Goal: Task Accomplishment & Management: Use online tool/utility

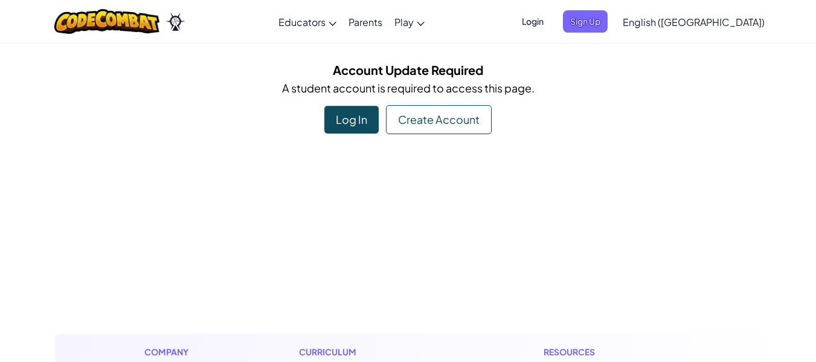
click at [355, 122] on div "Log In" at bounding box center [351, 120] width 54 height 28
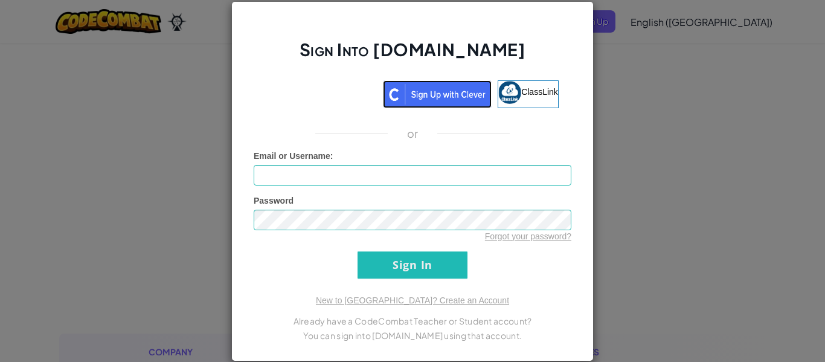
click at [424, 100] on img at bounding box center [437, 94] width 109 height 28
click at [506, 97] on img at bounding box center [509, 92] width 23 height 23
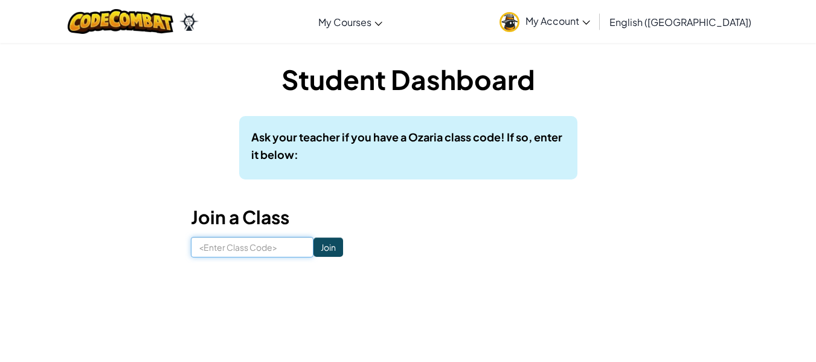
click at [278, 245] on input at bounding box center [252, 247] width 123 height 21
click at [593, 31] on link "My Account" at bounding box center [544, 21] width 103 height 38
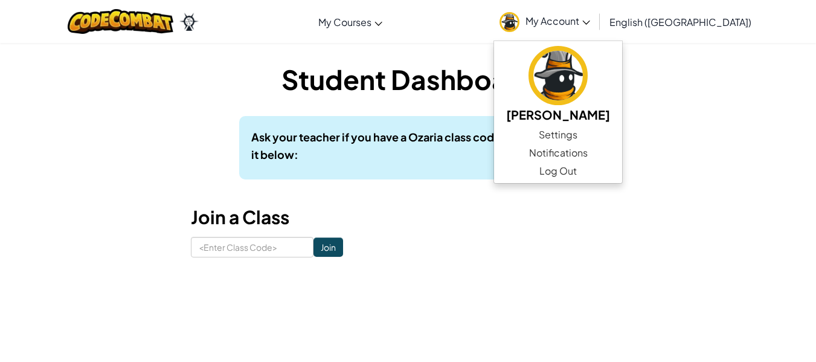
click at [714, 97] on div "Student Dashboard Ask your teacher if you have a Ozaria class code! If so, ente…" at bounding box center [408, 158] width 707 height 197
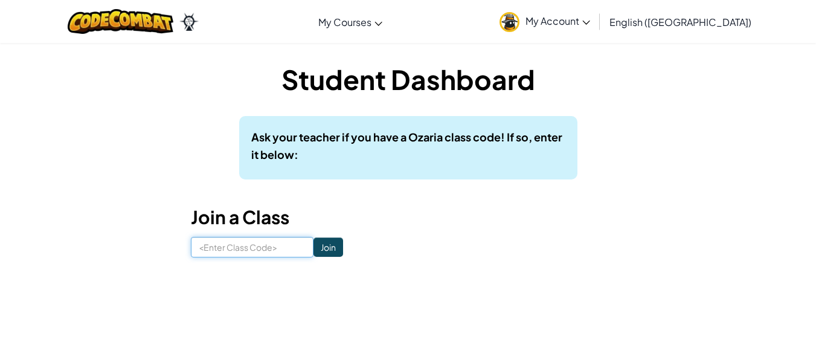
click at [223, 245] on input at bounding box center [252, 247] width 123 height 21
type input "LeafLifeLamp"
click input "Join" at bounding box center [328, 246] width 30 height 19
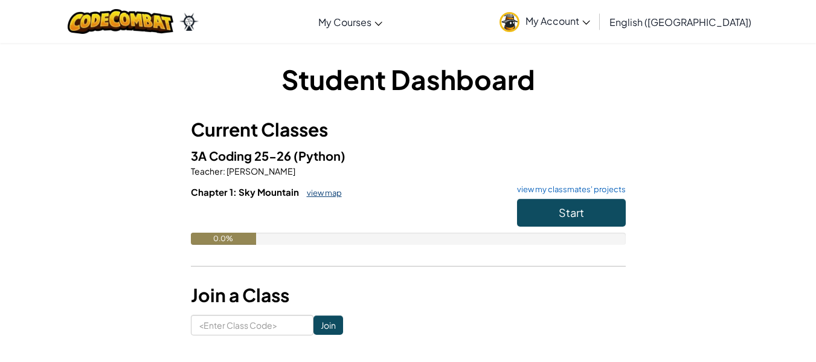
click at [326, 197] on link "view map" at bounding box center [321, 193] width 41 height 10
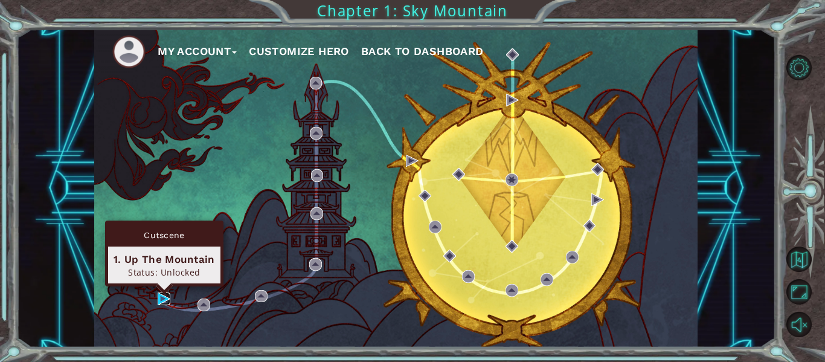
click at [165, 296] on img at bounding box center [164, 298] width 13 height 13
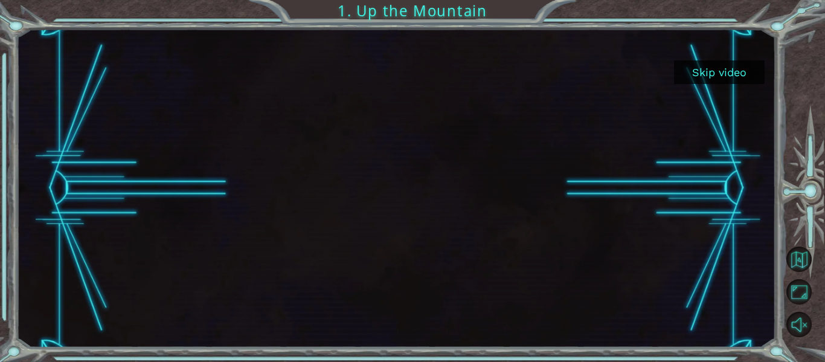
click at [722, 65] on button "Skip video" at bounding box center [719, 72] width 91 height 24
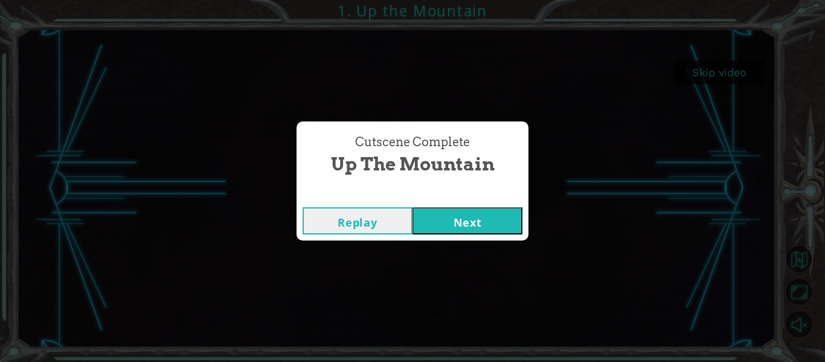
click at [495, 215] on button "Next" at bounding box center [467, 220] width 110 height 27
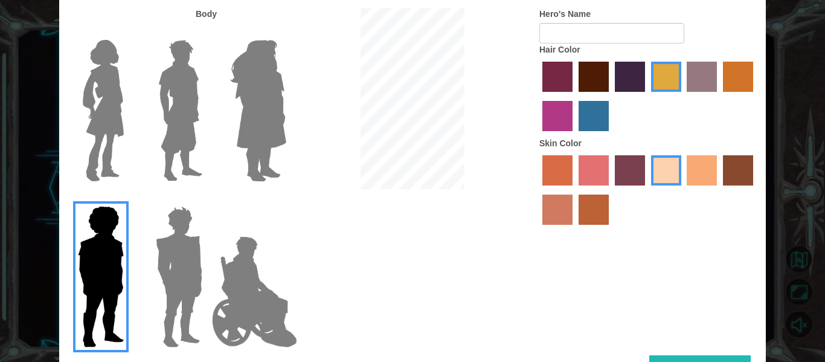
click at [220, 277] on img at bounding box center [254, 291] width 95 height 121
click at [286, 198] on input "Hero Jamie" at bounding box center [286, 198] width 0 height 0
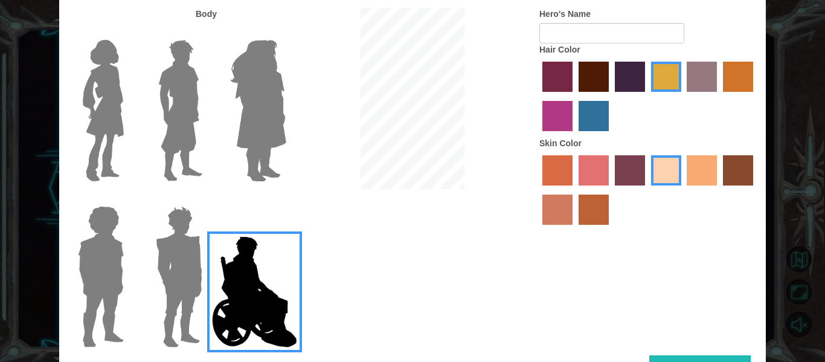
drag, startPoint x: 173, startPoint y: 294, endPoint x: 191, endPoint y: 286, distance: 20.3
click at [173, 295] on img at bounding box center [179, 276] width 56 height 151
click at [207, 198] on input "Hero Garnet" at bounding box center [207, 198] width 0 height 0
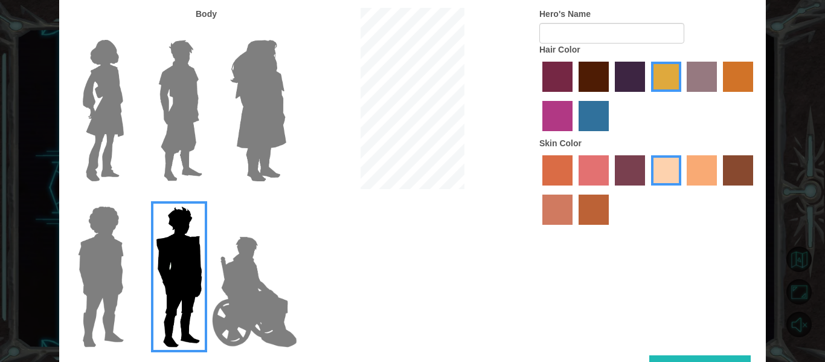
drag, startPoint x: 292, startPoint y: 117, endPoint x: 286, endPoint y: 126, distance: 10.6
click at [269, 118] on img at bounding box center [258, 110] width 66 height 151
click at [286, 32] on input "Hero Amethyst" at bounding box center [286, 32] width 0 height 0
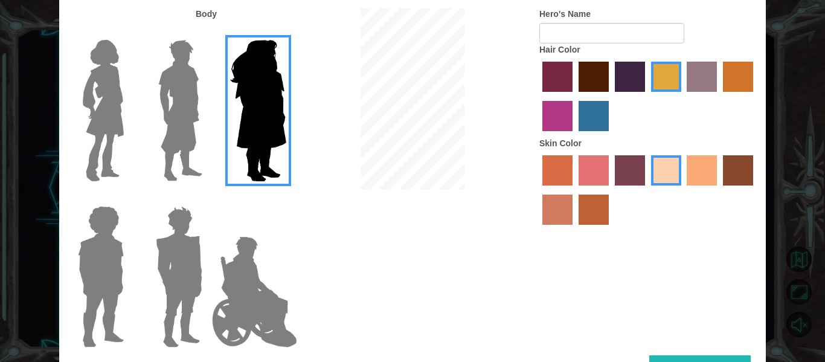
click at [191, 259] on img at bounding box center [179, 276] width 56 height 151
click at [207, 198] on input "Hero Garnet" at bounding box center [207, 198] width 0 height 0
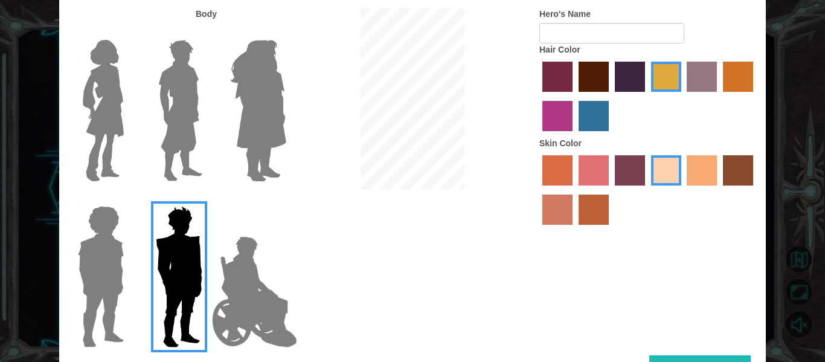
click at [117, 266] on img at bounding box center [101, 276] width 56 height 151
click at [129, 198] on input "Hero Steven" at bounding box center [129, 198] width 0 height 0
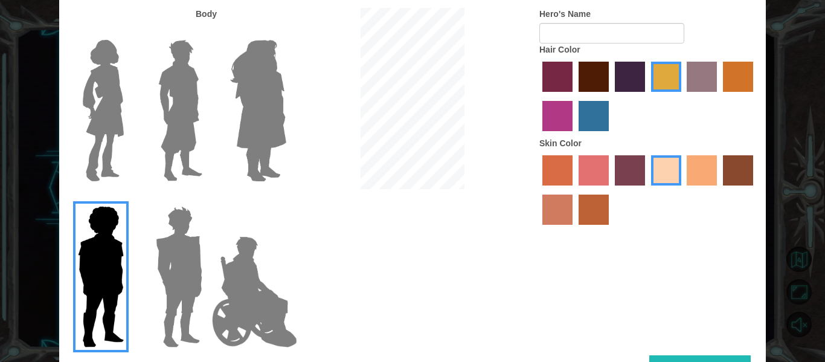
click at [194, 127] on img at bounding box center [180, 110] width 54 height 151
click at [207, 32] on input "Hero Lars" at bounding box center [207, 32] width 0 height 0
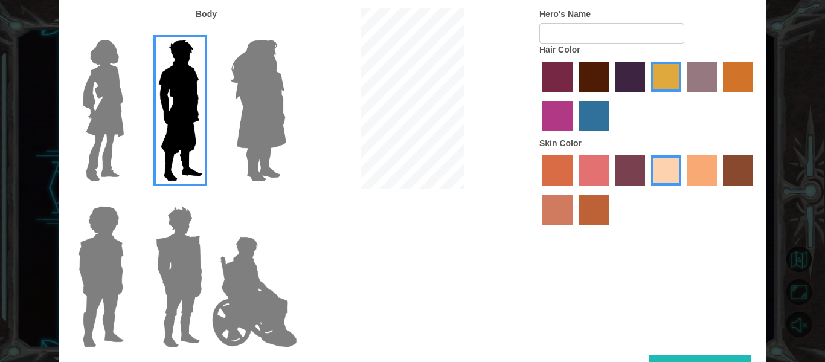
click at [124, 132] on img at bounding box center [103, 110] width 51 height 151
click at [129, 32] on input "Hero Connie" at bounding box center [129, 32] width 0 height 0
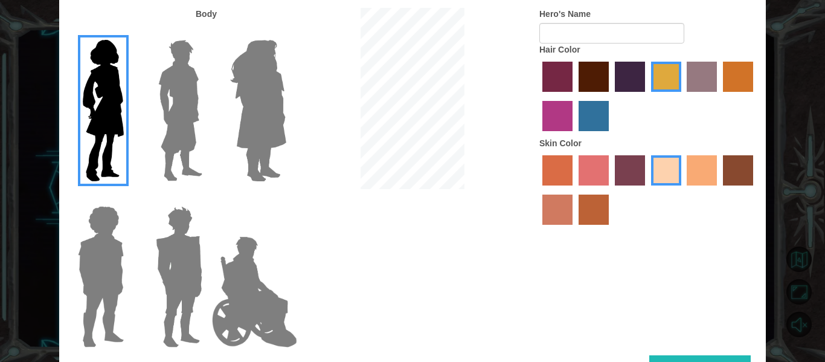
click at [205, 128] on img at bounding box center [180, 110] width 54 height 151
click at [207, 32] on input "Hero Lars" at bounding box center [207, 32] width 0 height 0
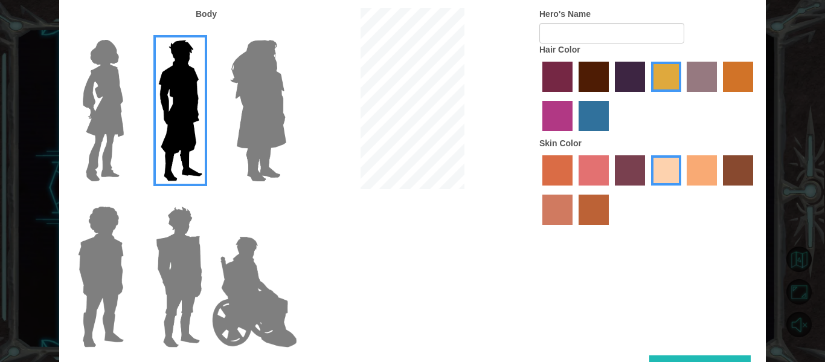
click at [620, 72] on label "hot purple hair color" at bounding box center [630, 77] width 30 height 30
click at [611, 96] on input "hot purple hair color" at bounding box center [611, 96] width 0 height 0
drag, startPoint x: 734, startPoint y: 84, endPoint x: 714, endPoint y: 83, distance: 20.6
click at [734, 83] on label "gold drop hair color" at bounding box center [738, 77] width 30 height 30
click at [719, 96] on input "gold drop hair color" at bounding box center [719, 96] width 0 height 0
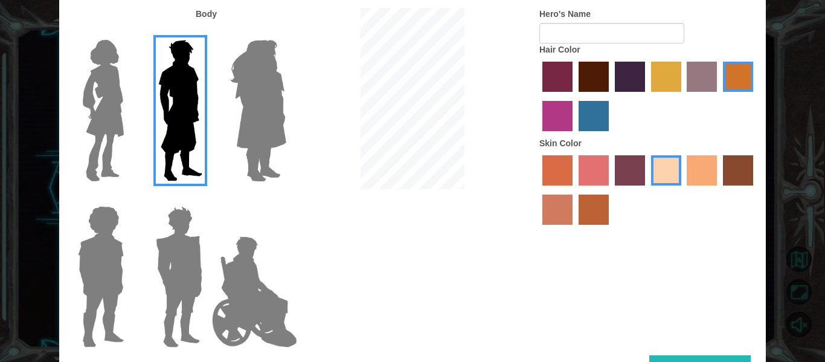
click at [663, 78] on label "tulip tree hair color" at bounding box center [666, 77] width 30 height 30
click at [647, 96] on input "tulip tree hair color" at bounding box center [647, 96] width 0 height 0
click at [149, 240] on label at bounding box center [177, 276] width 60 height 151
click at [207, 198] on input "Hero Garnet" at bounding box center [207, 198] width 0 height 0
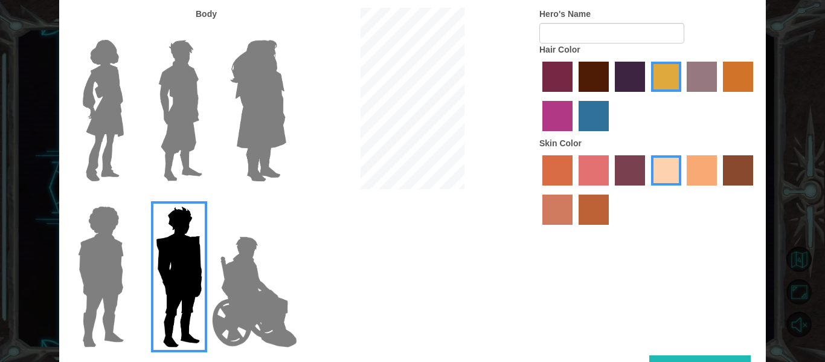
click at [260, 273] on img at bounding box center [254, 291] width 95 height 121
click at [286, 198] on input "Hero Jamie" at bounding box center [286, 198] width 0 height 0
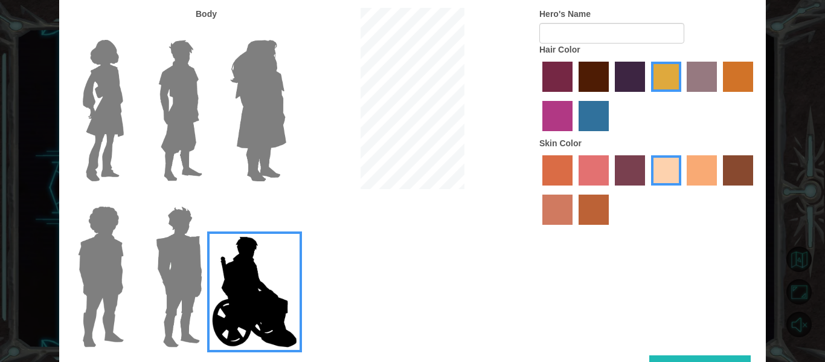
click at [204, 112] on img at bounding box center [180, 110] width 54 height 151
click at [207, 32] on input "Hero Lars" at bounding box center [207, 32] width 0 height 0
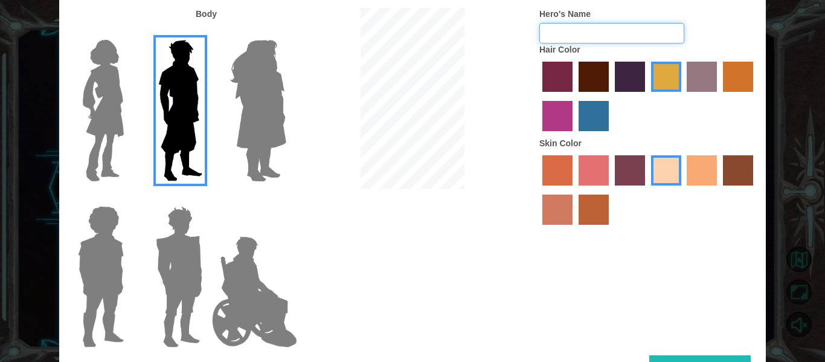
click at [647, 33] on input "Hero's Name" at bounding box center [611, 33] width 145 height 21
type input "l"
type input "L"
type input "Frxxst"
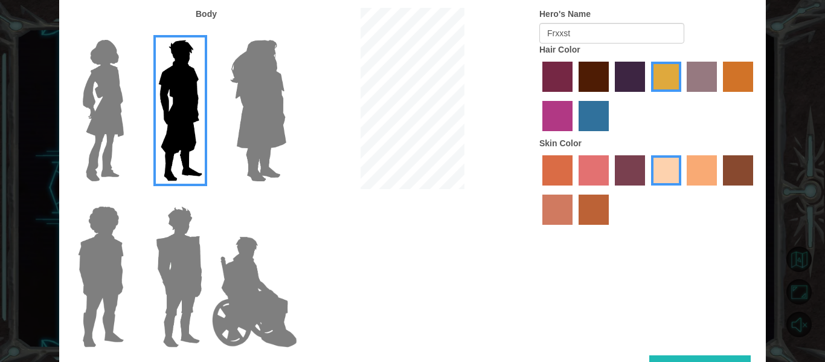
click at [669, 354] on div "Body Hero's Name Frxxst Hair Color Skin Color" at bounding box center [412, 181] width 707 height 347
click at [673, 358] on button "Done" at bounding box center [699, 368] width 101 height 27
